Goal: Transaction & Acquisition: Purchase product/service

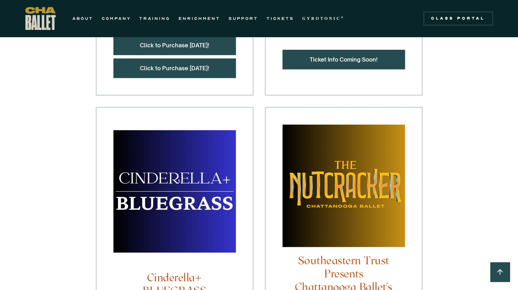
scroll to position [556, 0]
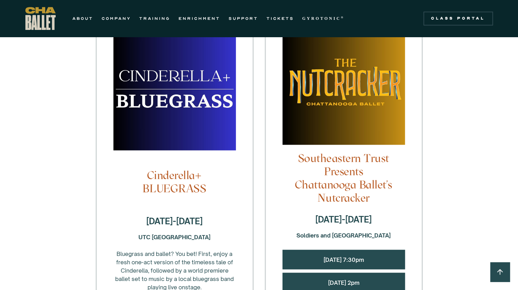
click at [192, 119] on img at bounding box center [174, 92] width 122 height 129
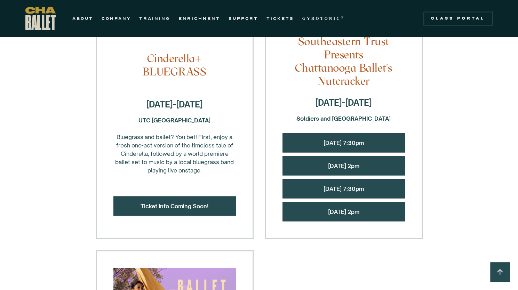
scroll to position [730, 0]
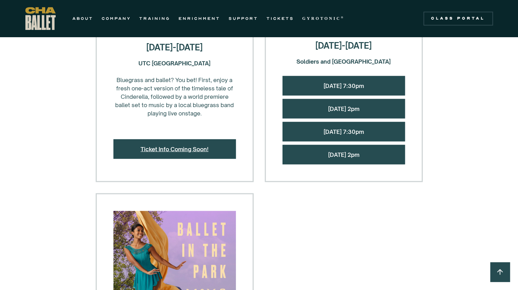
click at [185, 150] on link "Ticket Info Coming Soon!" at bounding box center [174, 148] width 68 height 7
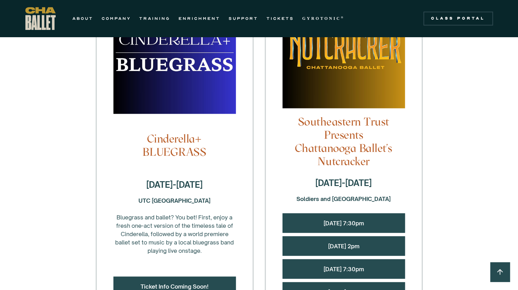
scroll to position [626, 0]
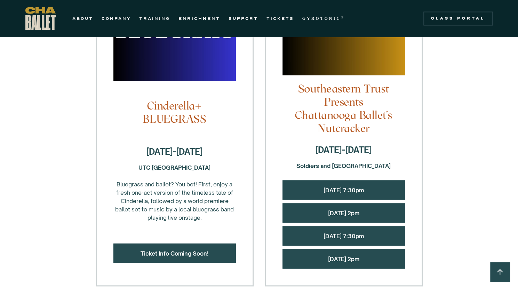
click at [390, 187] on div "Friday, 12/12 @ 7:30pm" at bounding box center [343, 189] width 122 height 19
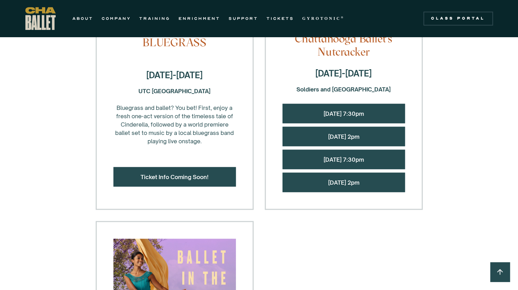
scroll to position [730, 0]
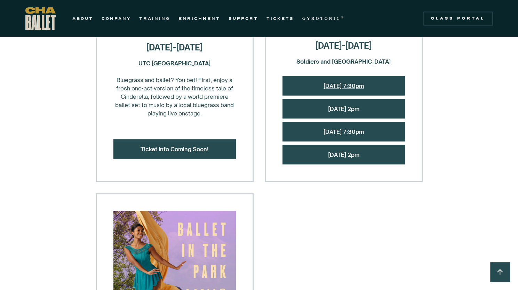
click at [323, 86] on link "Friday, 12/12 @ 7:30pm" at bounding box center [343, 85] width 40 height 7
click at [326, 84] on link "Friday, 12/12 @ 7:30pm" at bounding box center [343, 85] width 40 height 7
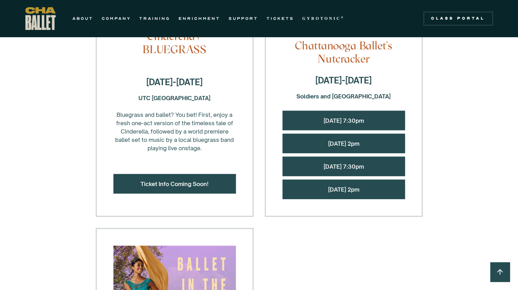
scroll to position [556, 0]
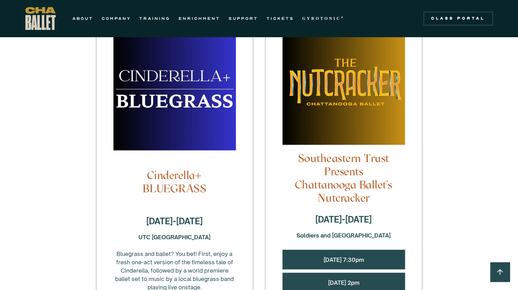
click at [334, 83] on img at bounding box center [343, 86] width 122 height 129
click at [343, 230] on div "December 12-14, 2025 Soldiers and Sailors Memorial Auditorium" at bounding box center [343, 226] width 122 height 26
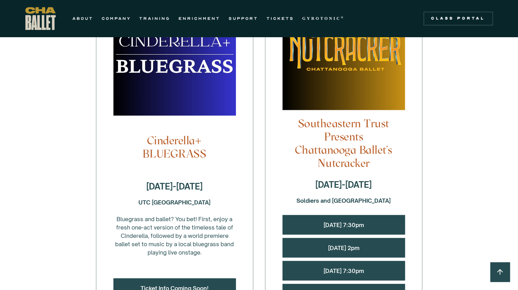
scroll to position [591, 0]
click at [275, 18] on link "TICKETS" at bounding box center [279, 18] width 27 height 8
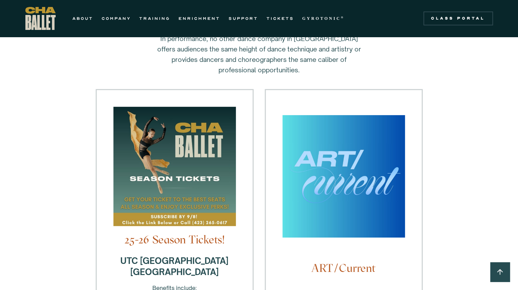
scroll to position [174, 0]
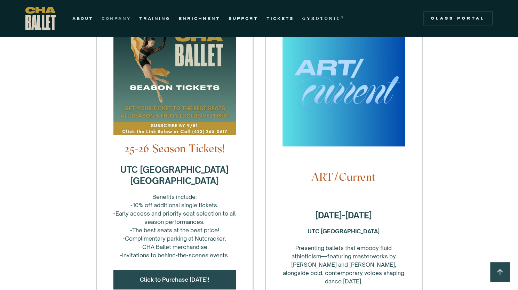
click at [105, 17] on link "COMPANY" at bounding box center [115, 18] width 29 height 8
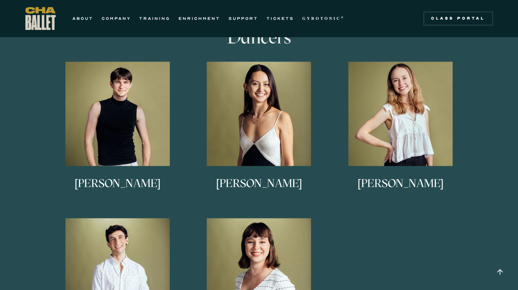
scroll to position [417, 0]
